Goal: Information Seeking & Learning: Find specific fact

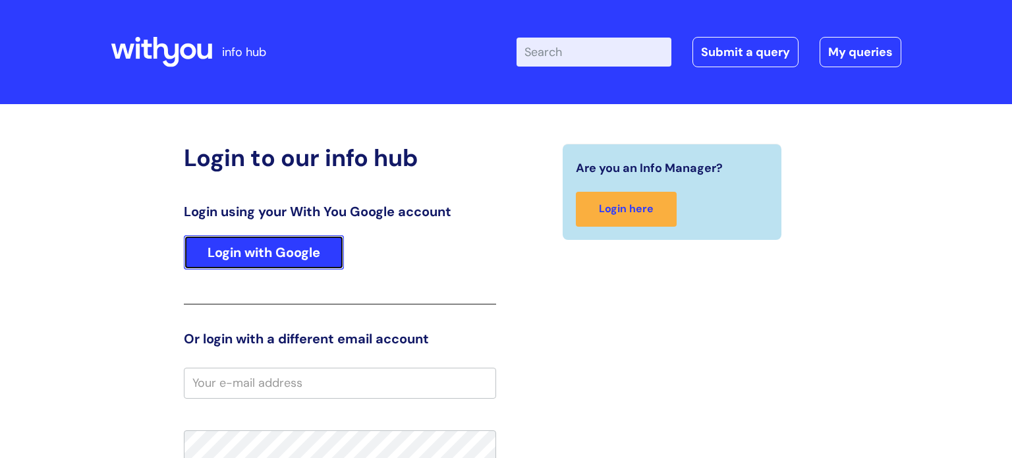
click at [324, 266] on link "Login with Google" at bounding box center [264, 252] width 160 height 34
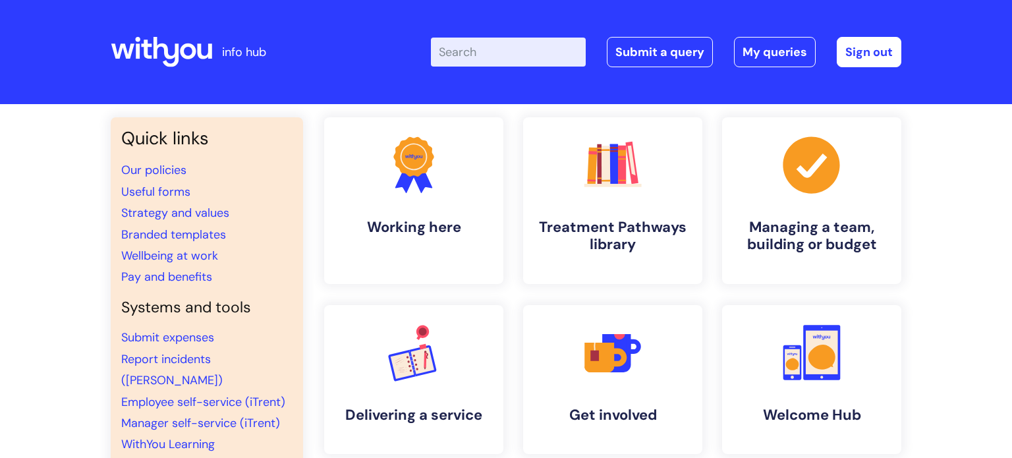
click at [493, 51] on input "Enter your search term here..." at bounding box center [508, 52] width 155 height 29
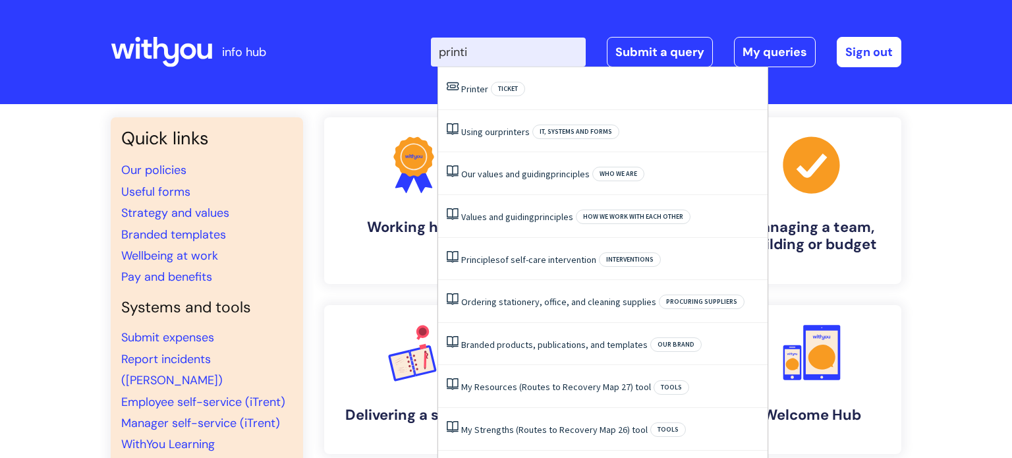
type input "printix"
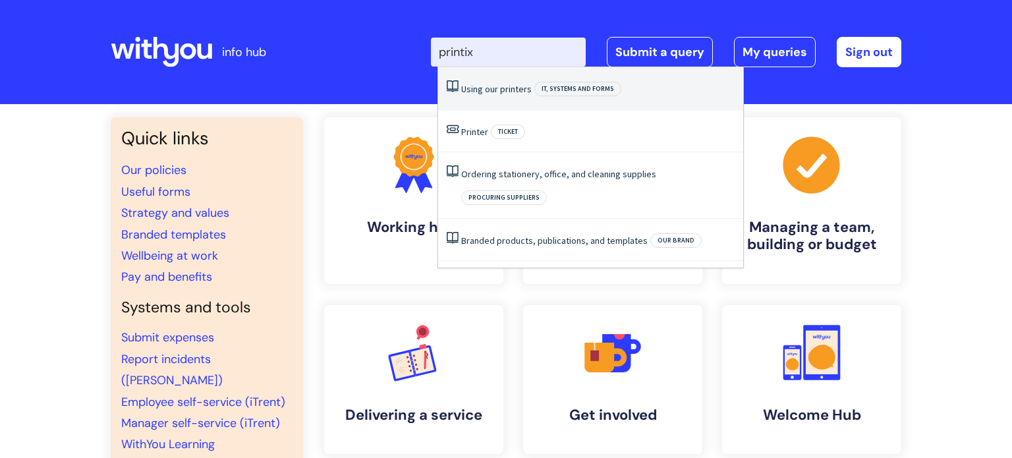
click at [519, 97] on li "Using our printers IT, systems and forms" at bounding box center [590, 88] width 305 height 43
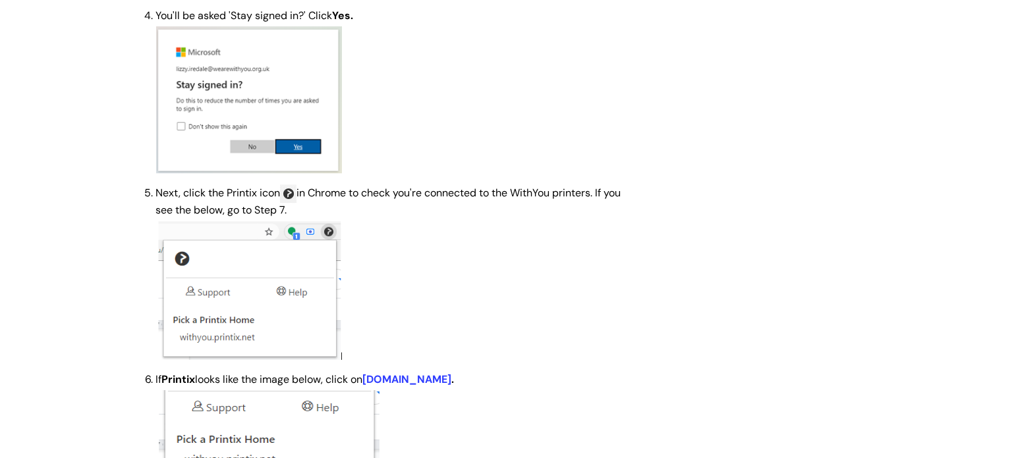
scroll to position [1054, 0]
click at [425, 383] on link "withyou.printix.net" at bounding box center [406, 378] width 89 height 14
